Goal: Task Accomplishment & Management: Use online tool/utility

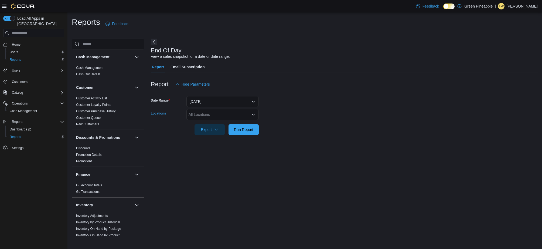
click at [238, 116] on div "All Locations" at bounding box center [222, 114] width 72 height 11
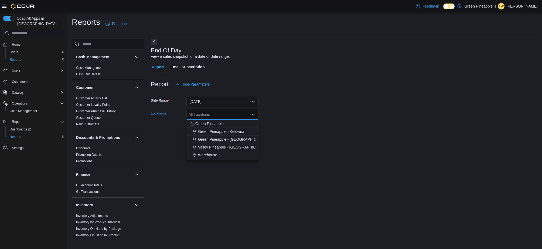
click at [229, 146] on span "Valley Pineapple - [GEOGRAPHIC_DATA]" at bounding box center [233, 146] width 70 height 5
drag, startPoint x: 310, startPoint y: 132, endPoint x: 305, endPoint y: 132, distance: 5.1
click at [307, 132] on form "Date Range [DATE] Locations Valley [GEOGRAPHIC_DATA] - [GEOGRAPHIC_DATA] Combo …" at bounding box center [344, 112] width 387 height 45
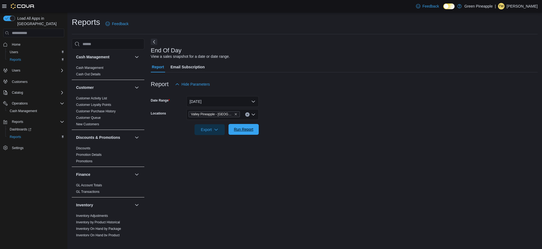
click at [249, 131] on span "Run Report" at bounding box center [243, 128] width 19 height 5
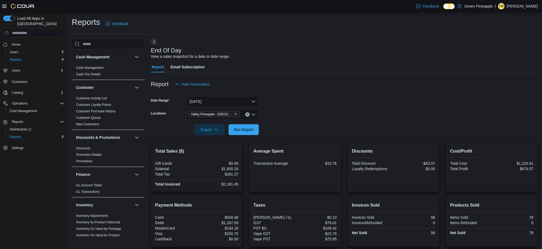
scroll to position [54, 0]
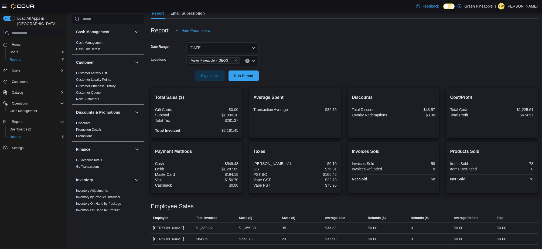
click at [230, 130] on div "$2,181.45" at bounding box center [218, 130] width 40 height 4
copy div "2,181.45"
click at [523, 8] on p "[PERSON_NAME]" at bounding box center [521, 6] width 31 height 6
click at [505, 53] on span "Sign Out" at bounding box center [502, 52] width 15 height 5
